Goal: Task Accomplishment & Management: Manage account settings

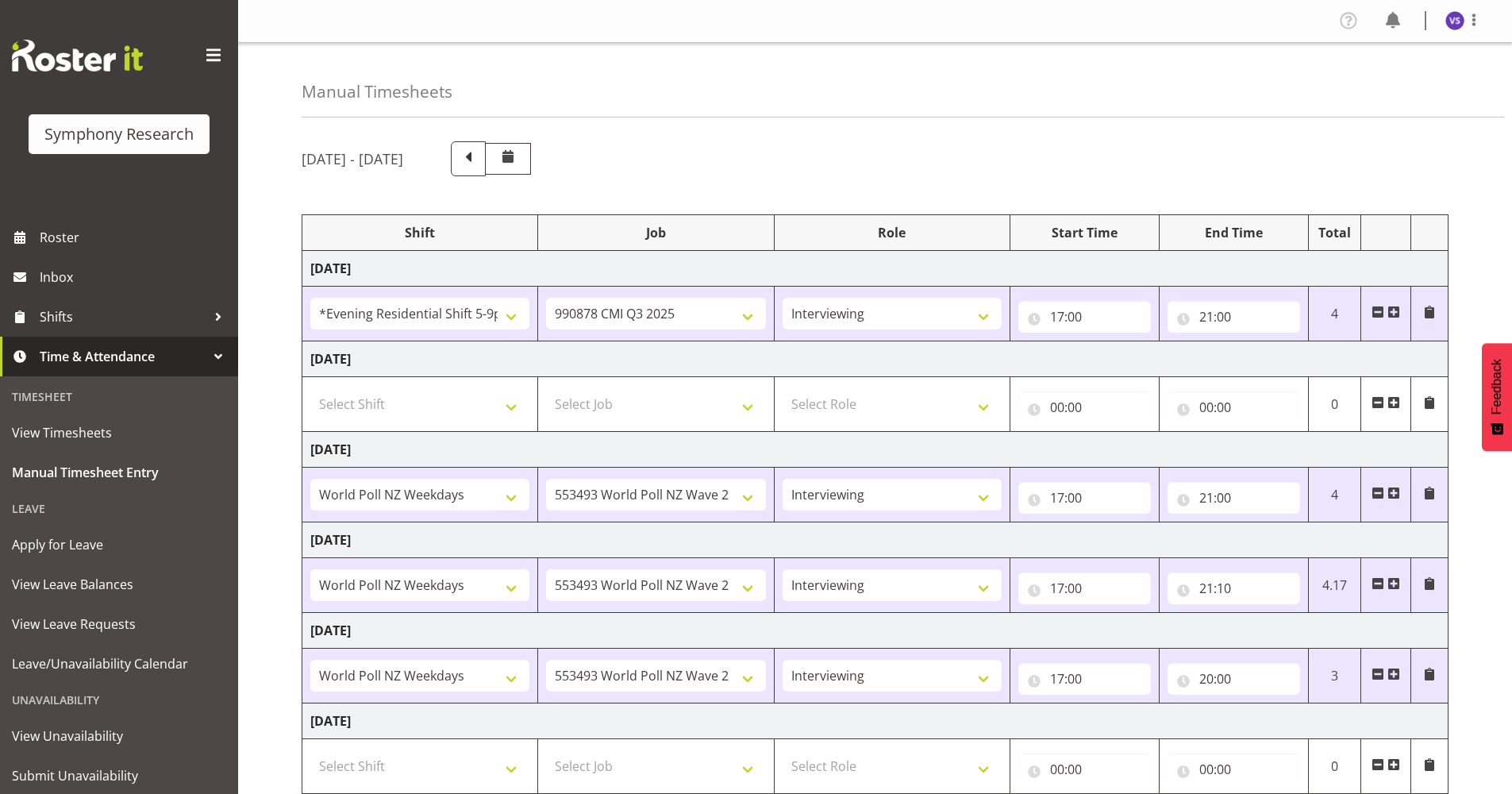
select select "48116"
select select "10239"
select select "47"
select select "41604"
select select "10527"
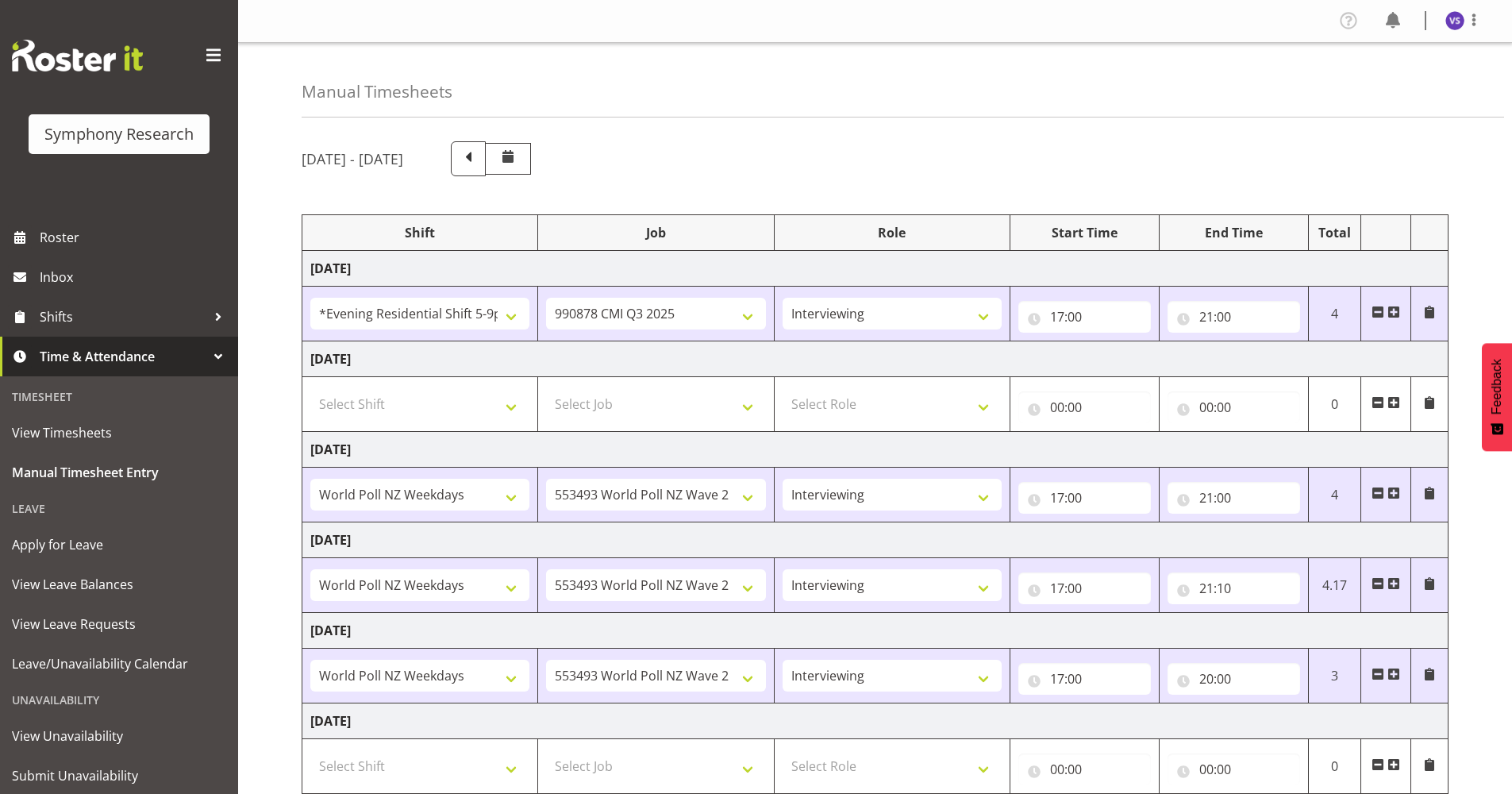
select select "47"
select select "41604"
select select "10527"
select select "47"
select select "41604"
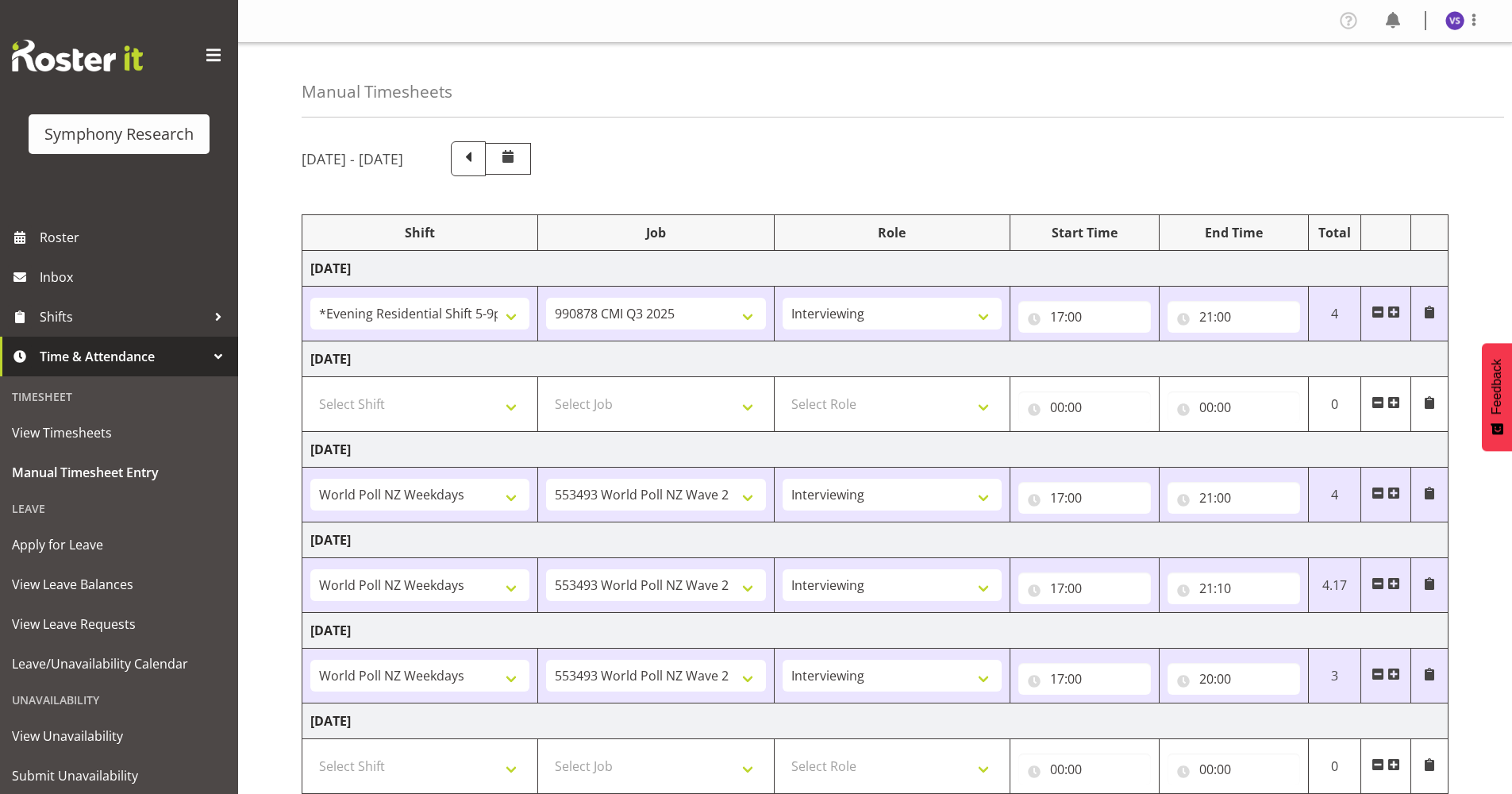
select select "10527"
select select "47"
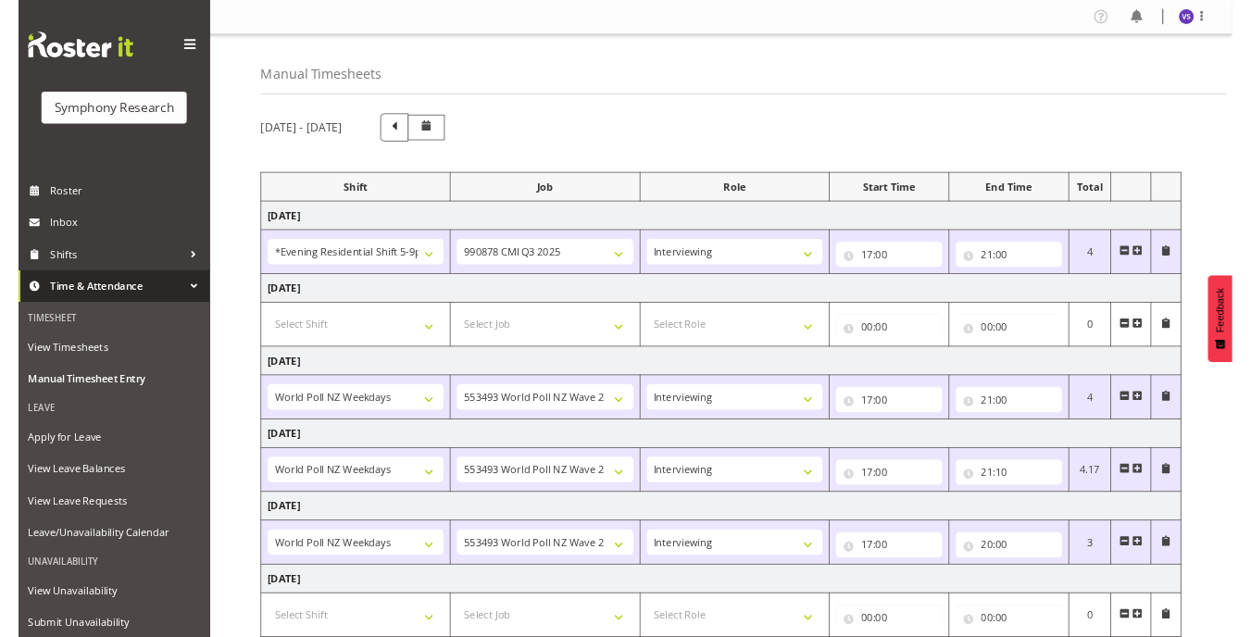
scroll to position [223, 0]
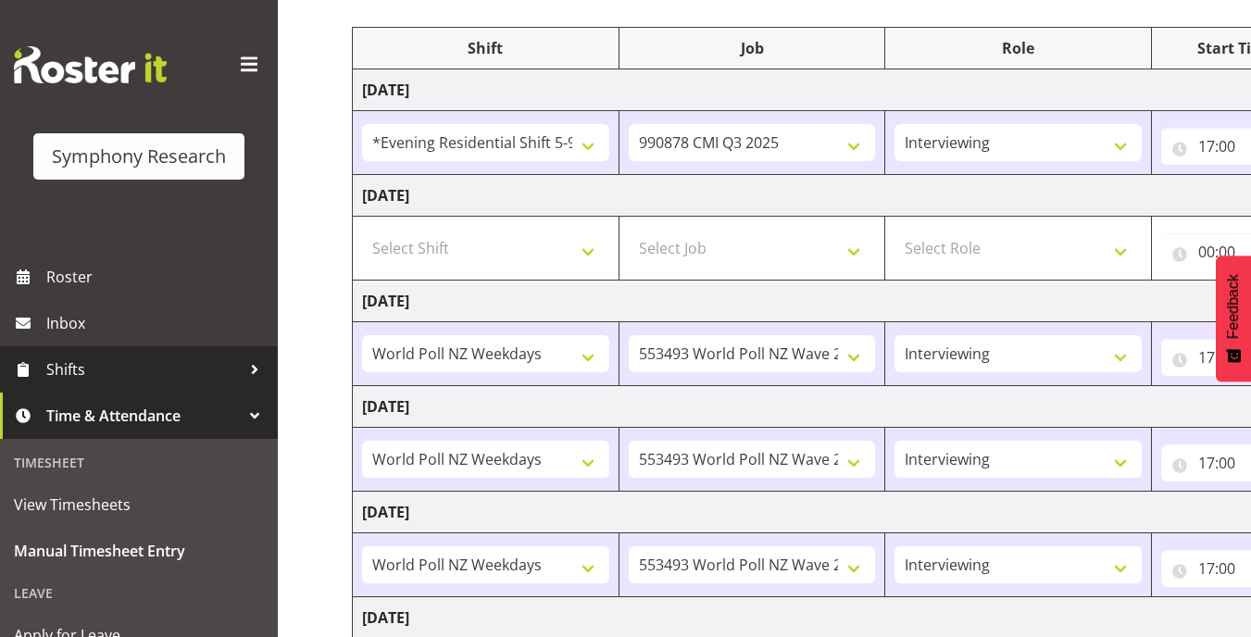
click at [168, 368] on span "Shifts" at bounding box center [143, 370] width 194 height 28
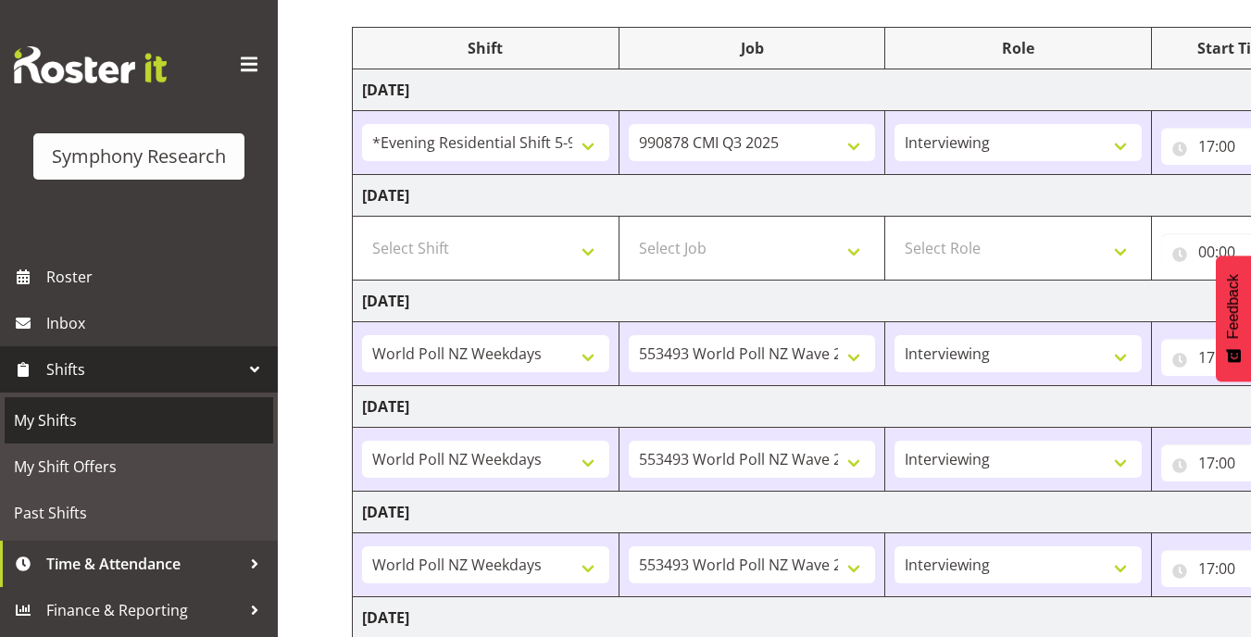
click at [145, 435] on link "My Shifts" at bounding box center [139, 420] width 269 height 46
